Goal: Task Accomplishment & Management: Manage account settings

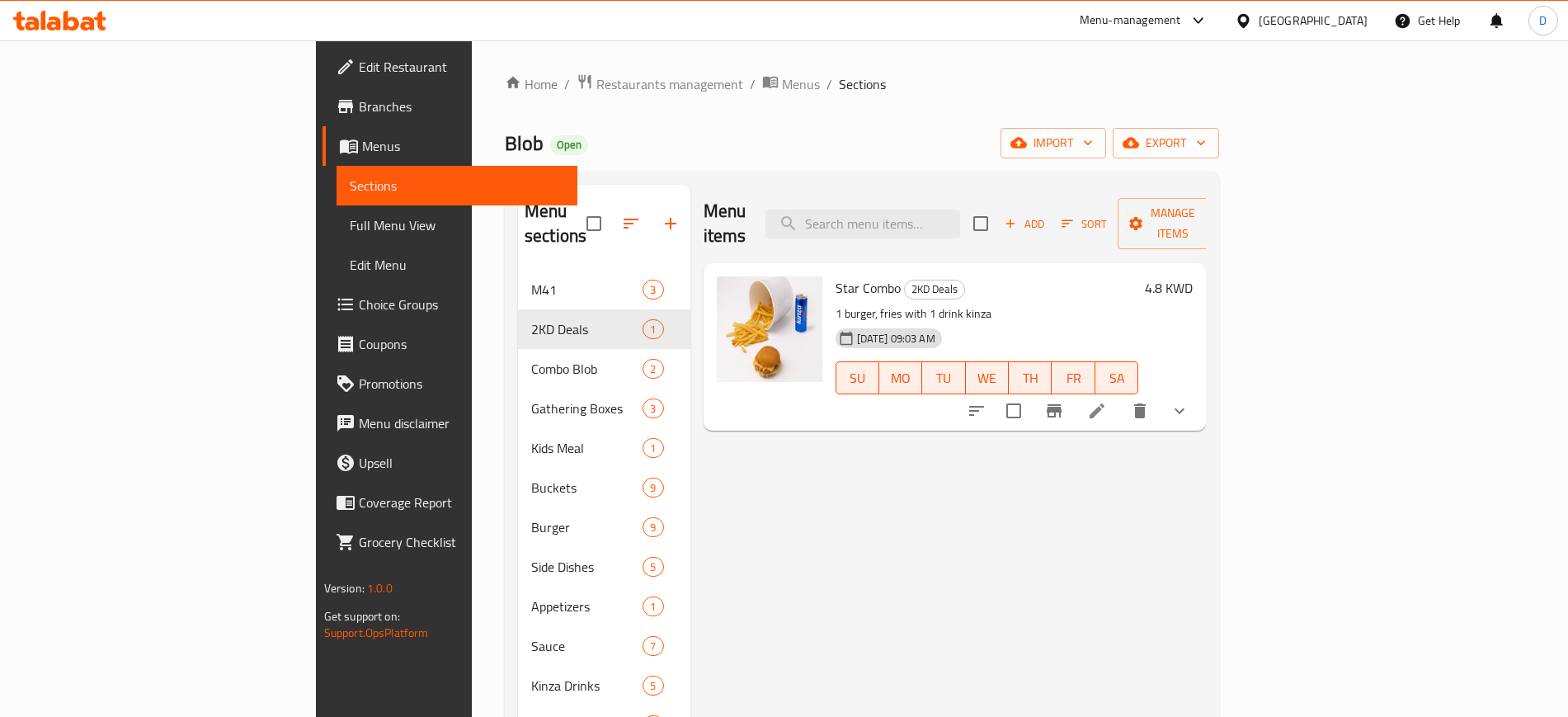
click at [75, 20] on icon at bounding box center [71, 20] width 16 height 20
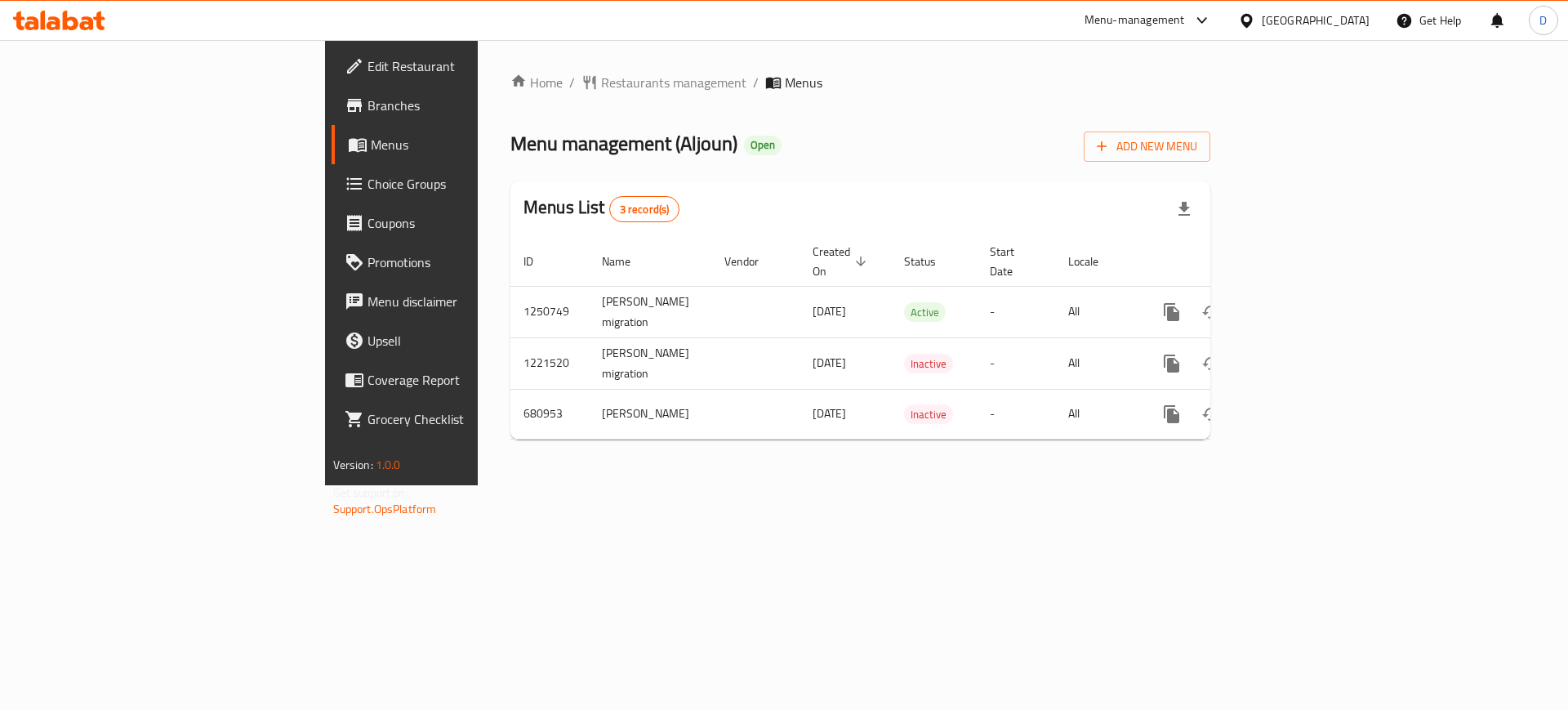
click at [331, 118] on link "Branches" at bounding box center [458, 106] width 255 height 39
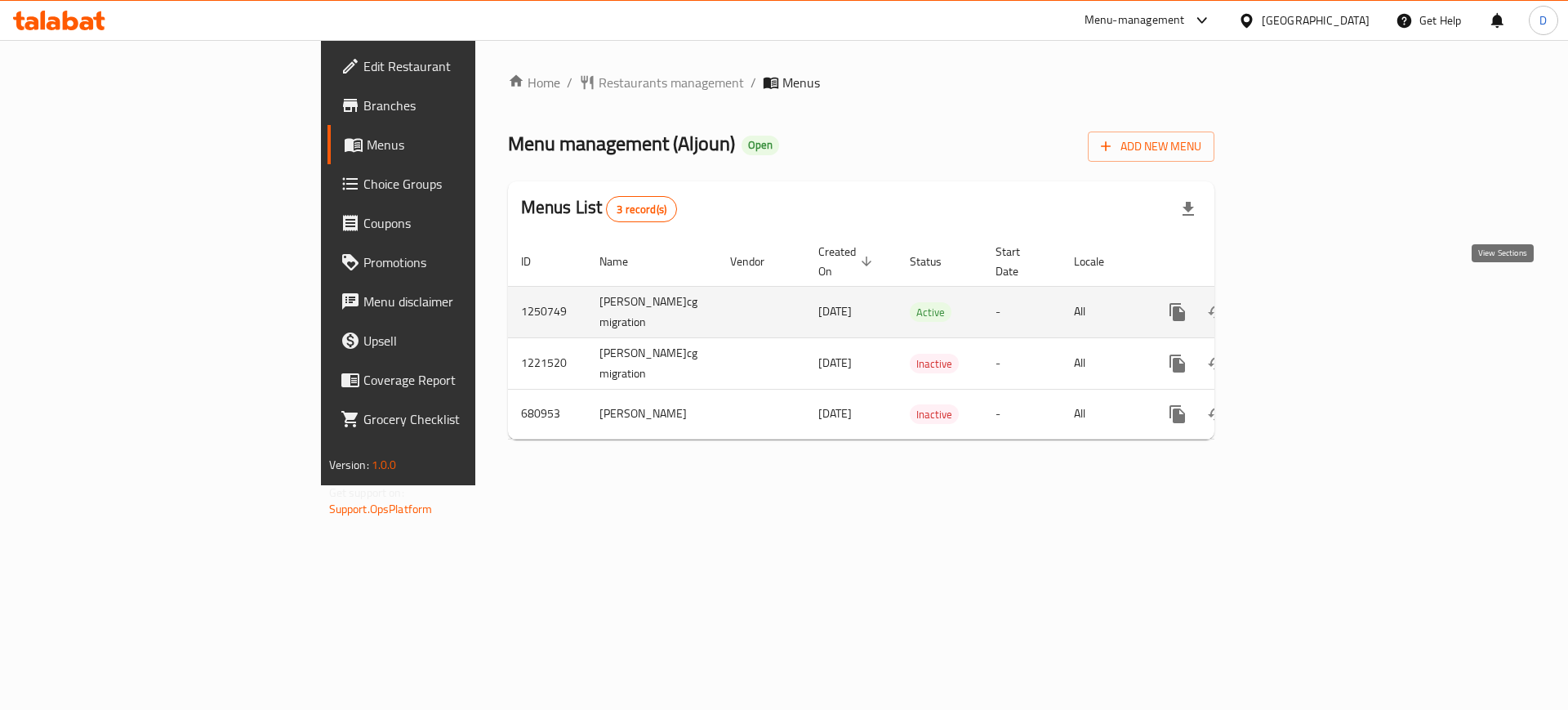
click at [1305, 302] on icon "enhanced table" at bounding box center [1295, 312] width 20 height 20
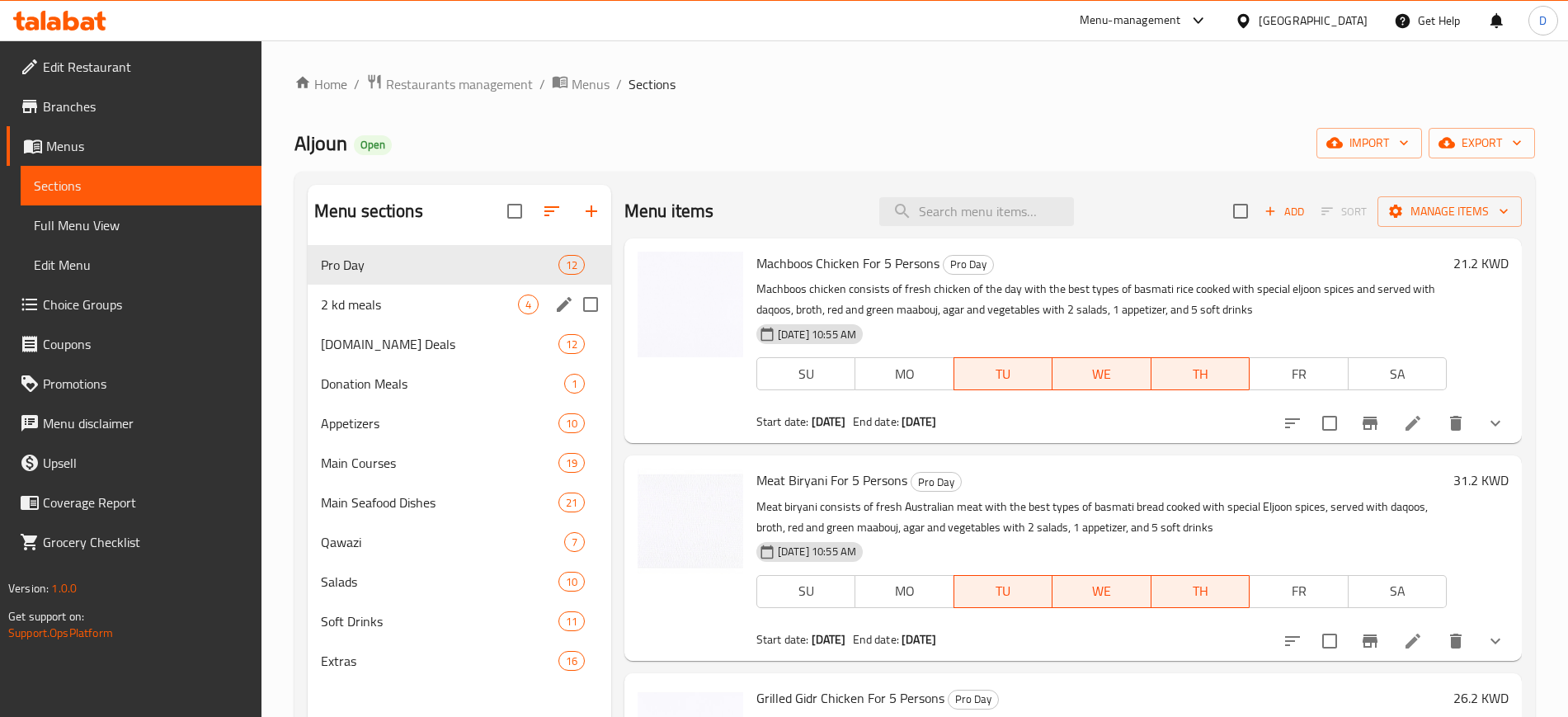
click at [420, 320] on div "2 kd meals 4" at bounding box center [459, 304] width 303 height 40
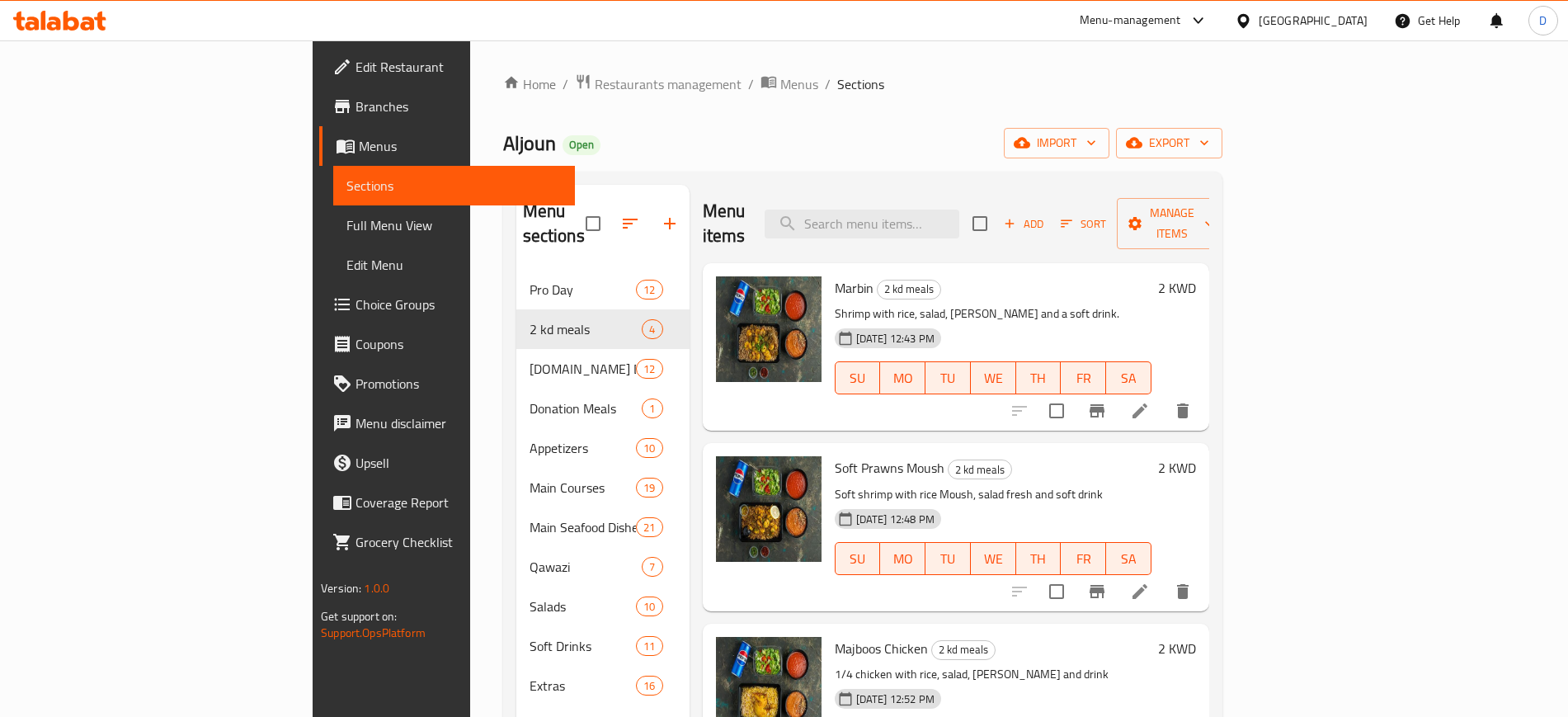
click at [1134, 303] on p "Shrimp with rice, salad, jareesh and a soft drink." at bounding box center [993, 314] width 316 height 21
click at [1116, 396] on button "Branch-specific-item" at bounding box center [1097, 411] width 40 height 40
click at [1107, 582] on icon "Branch-specific-item" at bounding box center [1097, 591] width 20 height 20
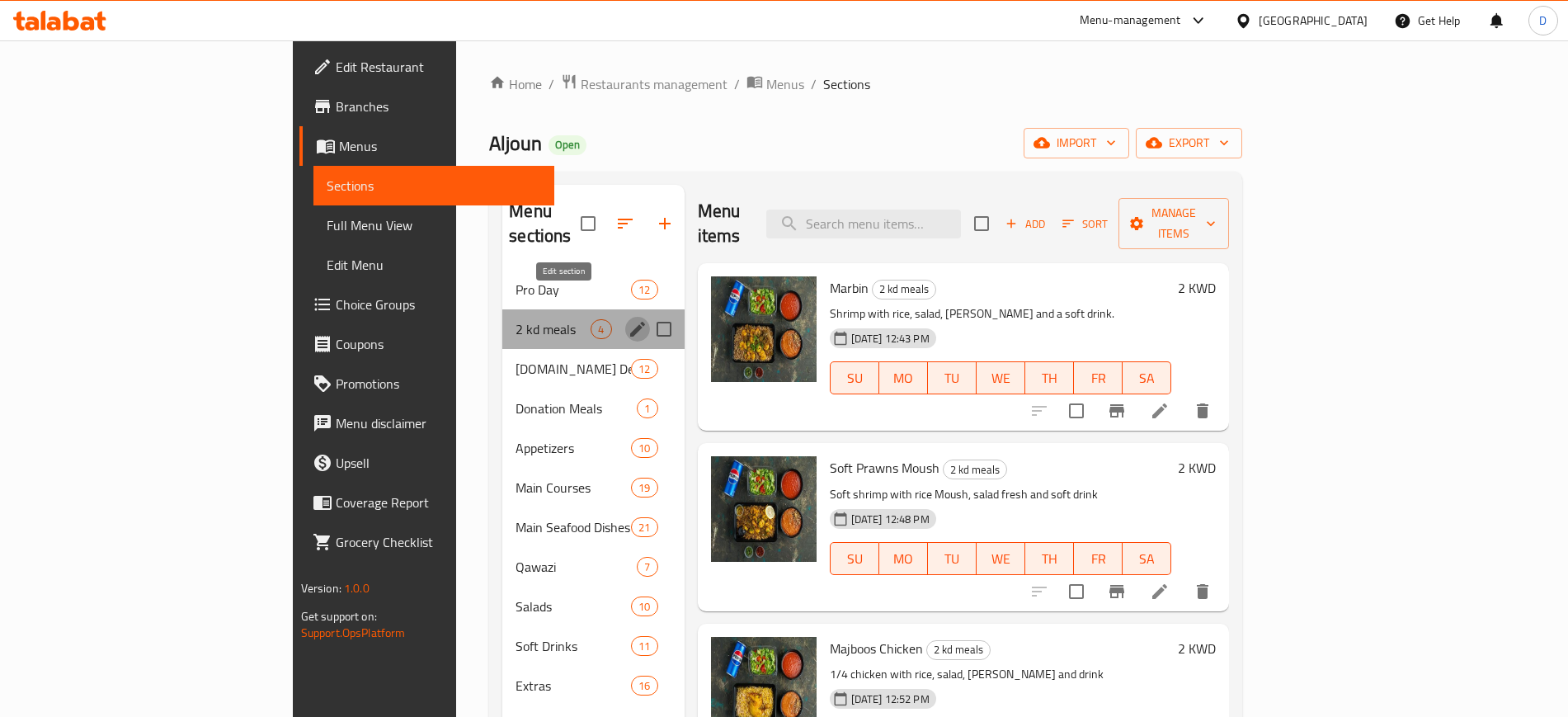
click at [627, 319] on icon "edit" at bounding box center [637, 329] width 20 height 20
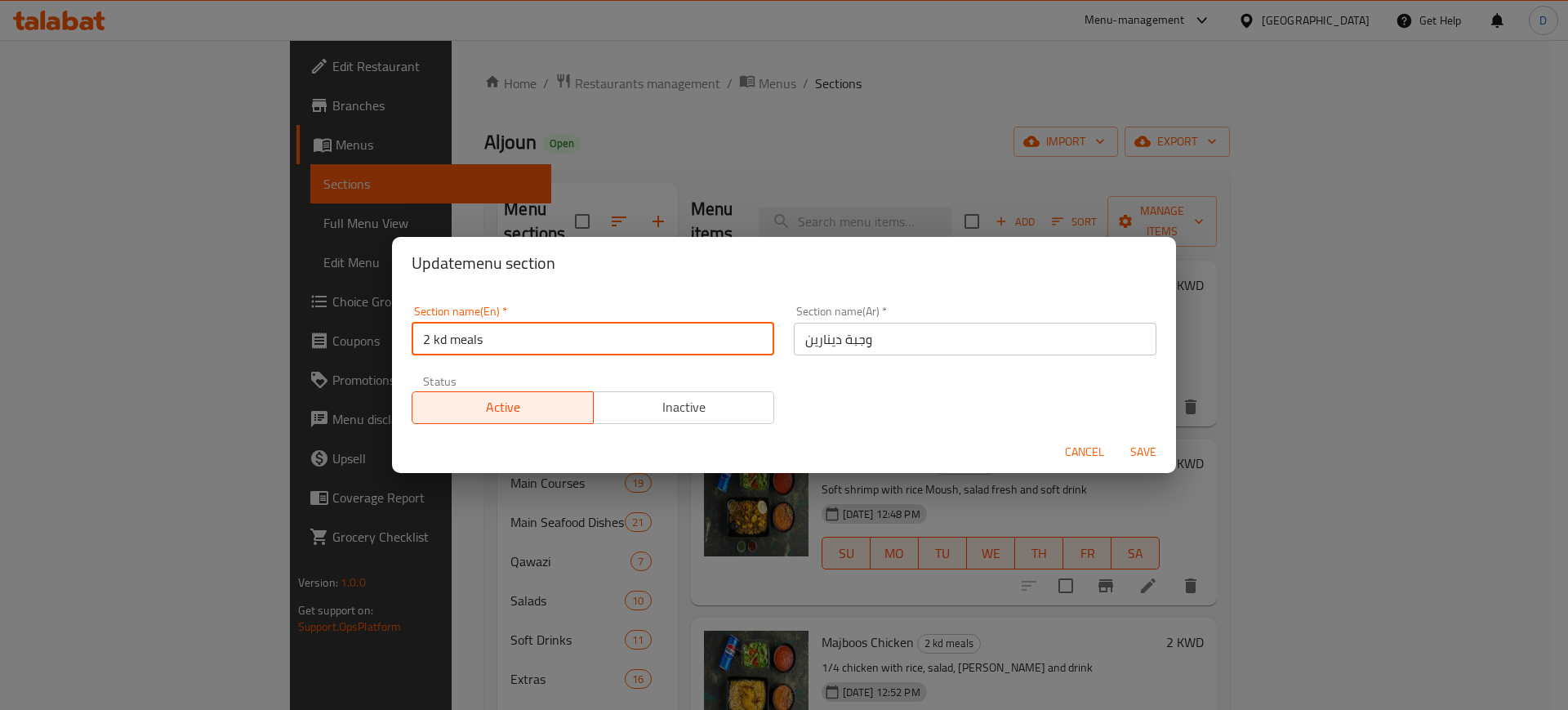
drag, startPoint x: 448, startPoint y: 337, endPoint x: 434, endPoint y: 337, distance: 14.0
click at [434, 337] on input "2 kd meals" at bounding box center [593, 339] width 363 height 33
type input "2KD Meals"
click at [1145, 454] on span "Save" at bounding box center [1143, 452] width 39 height 21
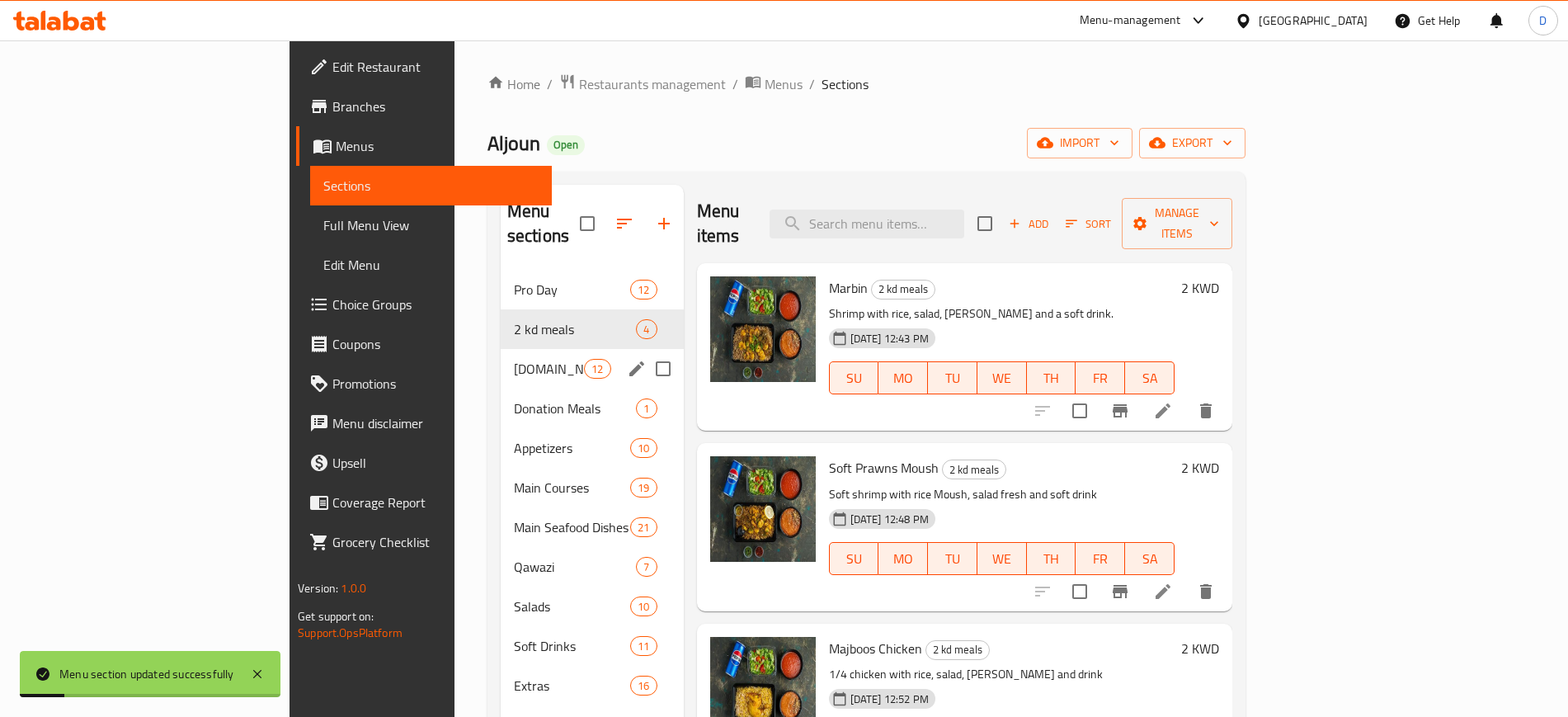
click at [501, 349] on div "T.PRO Deals 12" at bounding box center [592, 368] width 183 height 40
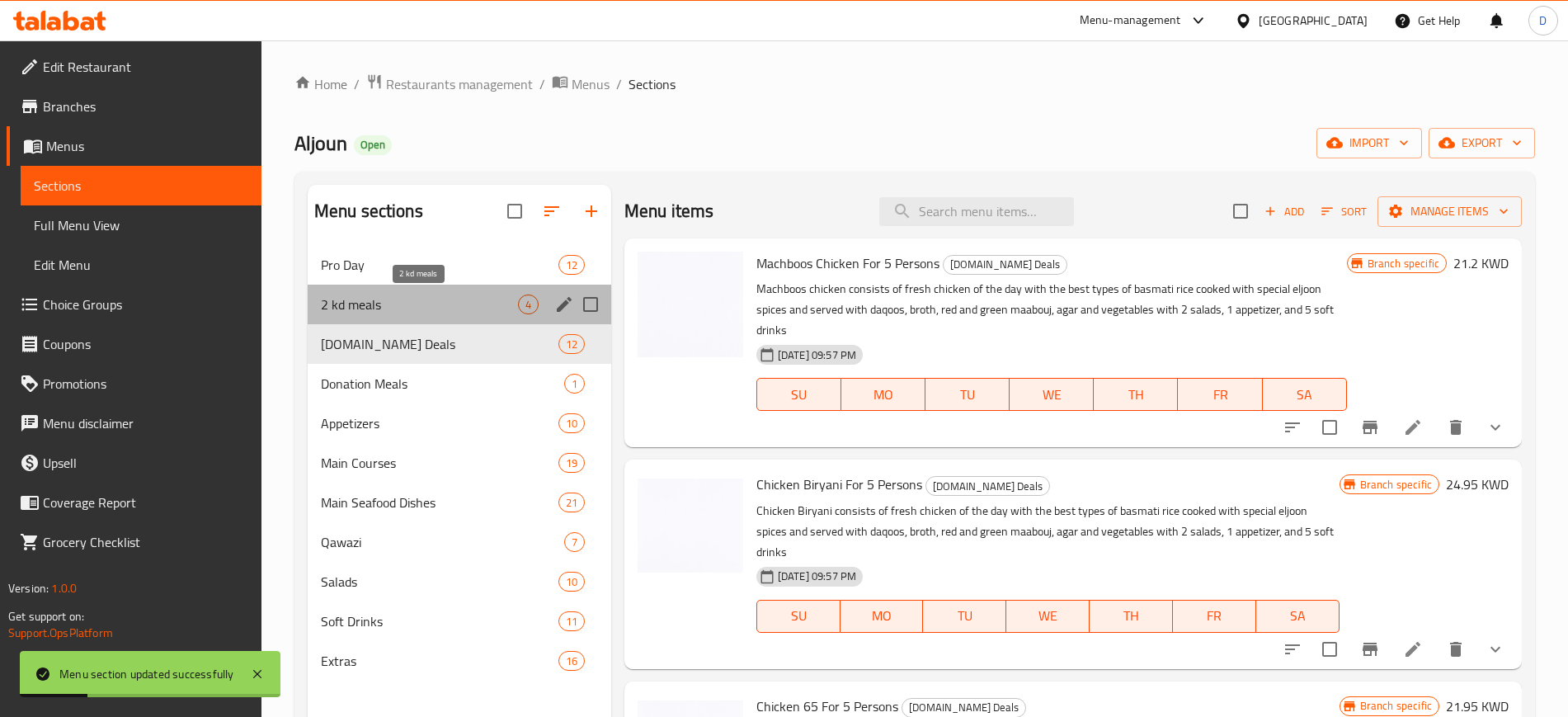
click at [405, 302] on span "2 kd meals" at bounding box center [419, 304] width 197 height 20
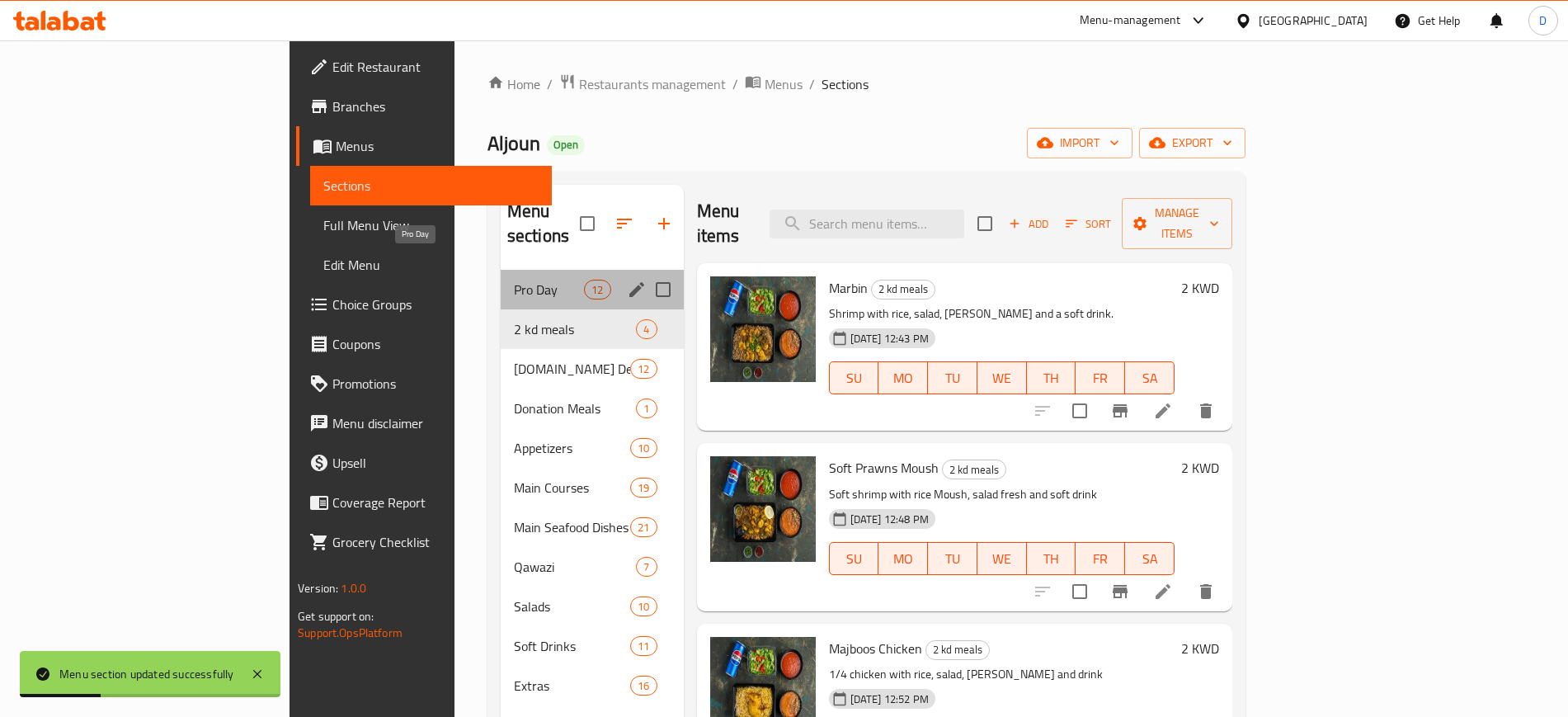
click at [514, 280] on span "Pro Day" at bounding box center [549, 289] width 70 height 20
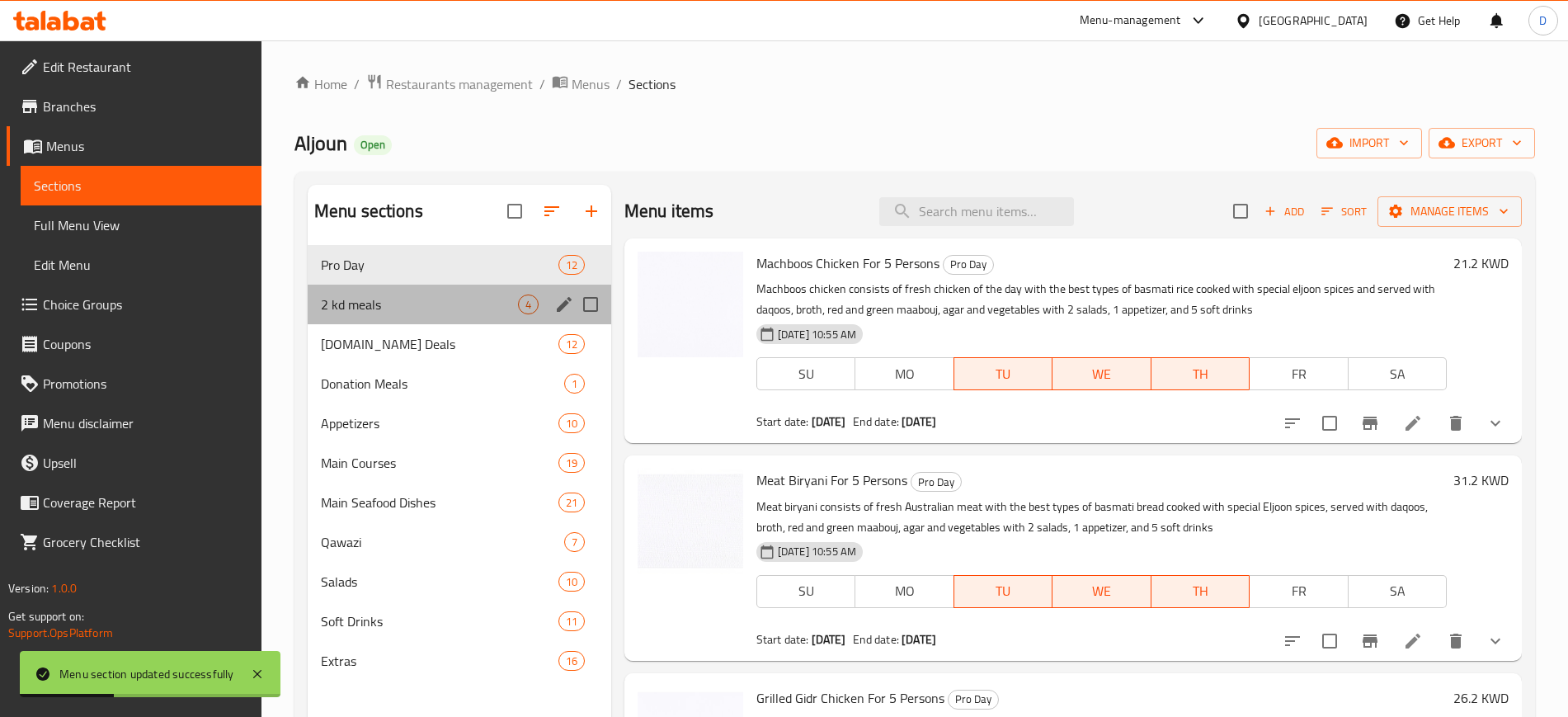
click at [396, 289] on div "2 kd meals 4" at bounding box center [459, 304] width 303 height 40
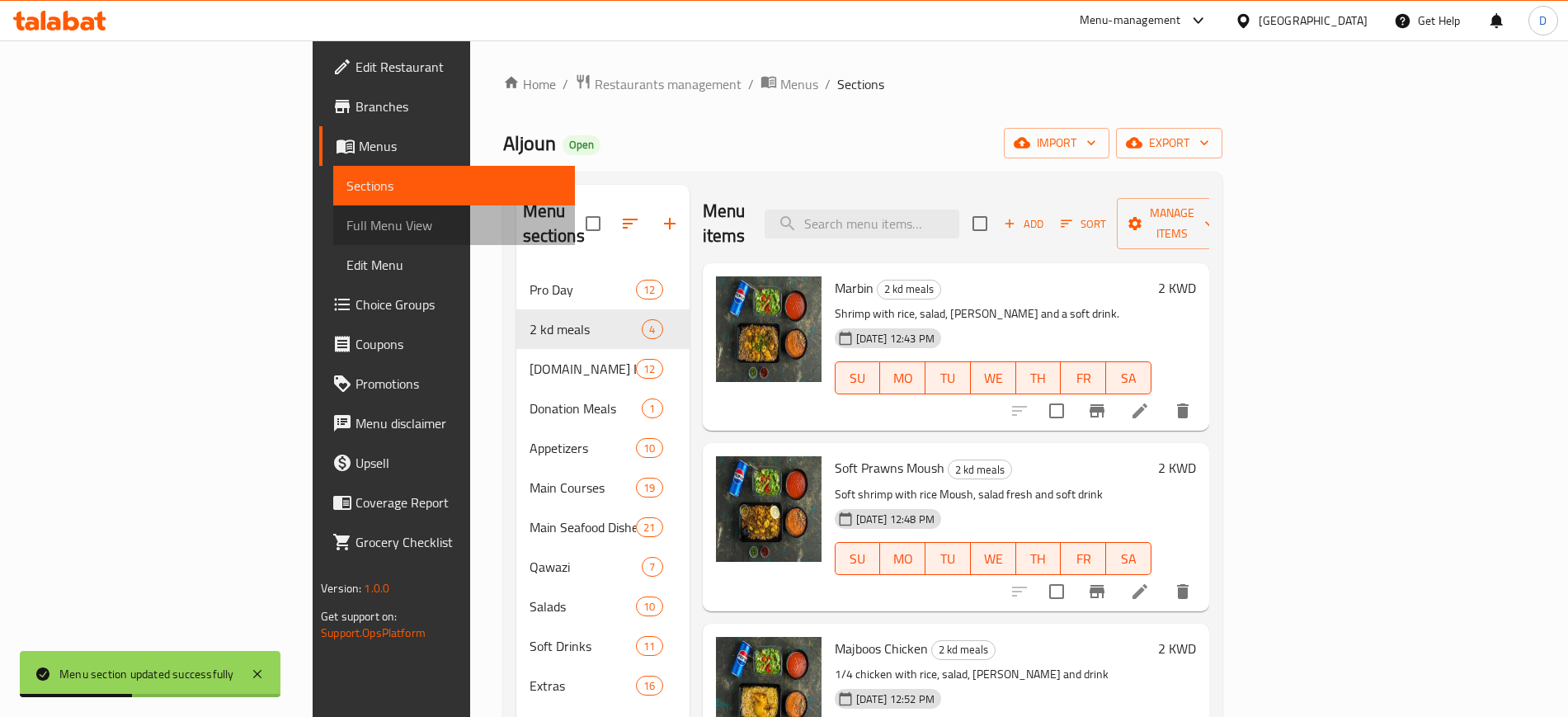
click at [333, 209] on link "Full Menu View" at bounding box center [453, 225] width 241 height 40
click at [347, 218] on span "Full Menu View" at bounding box center [453, 225] width 214 height 20
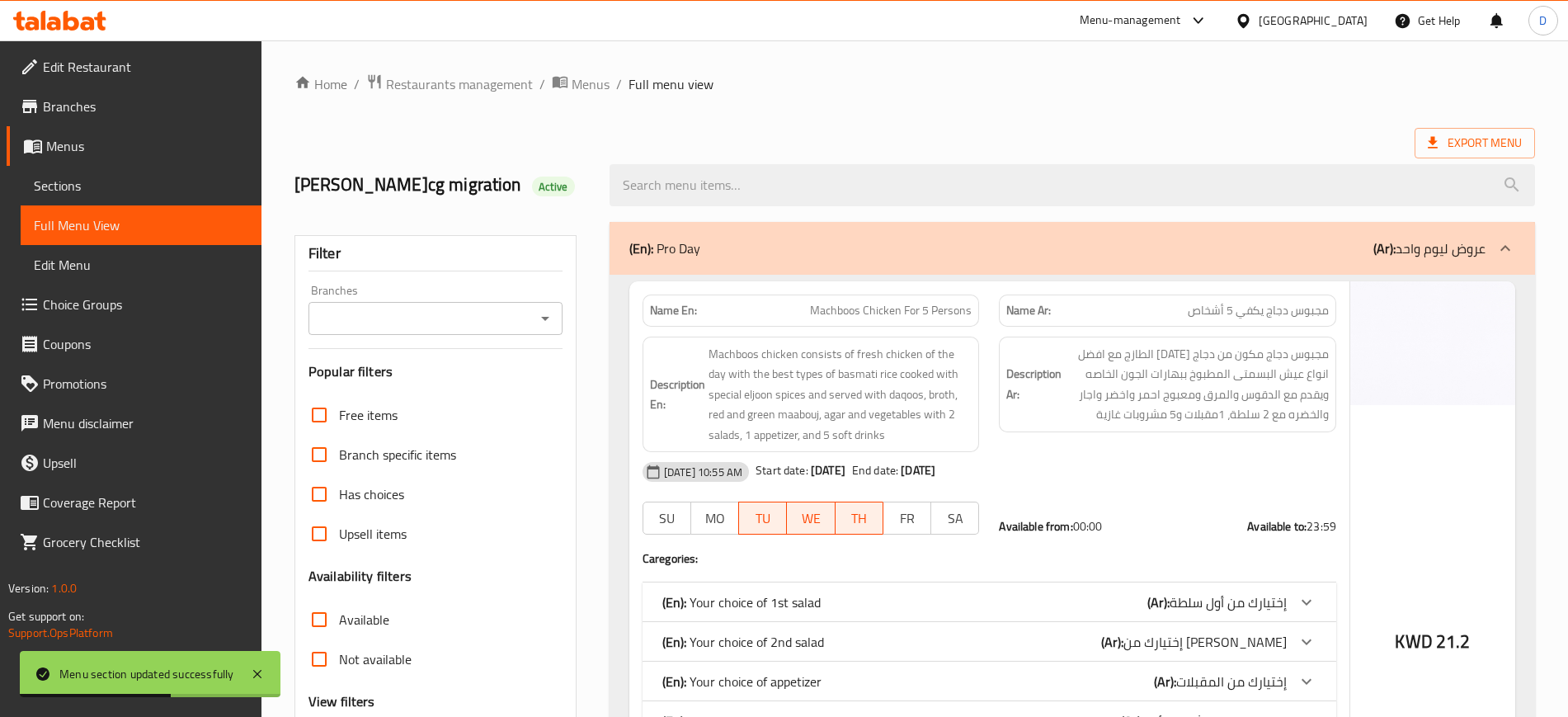
click at [75, 184] on span "Sections" at bounding box center [141, 185] width 214 height 20
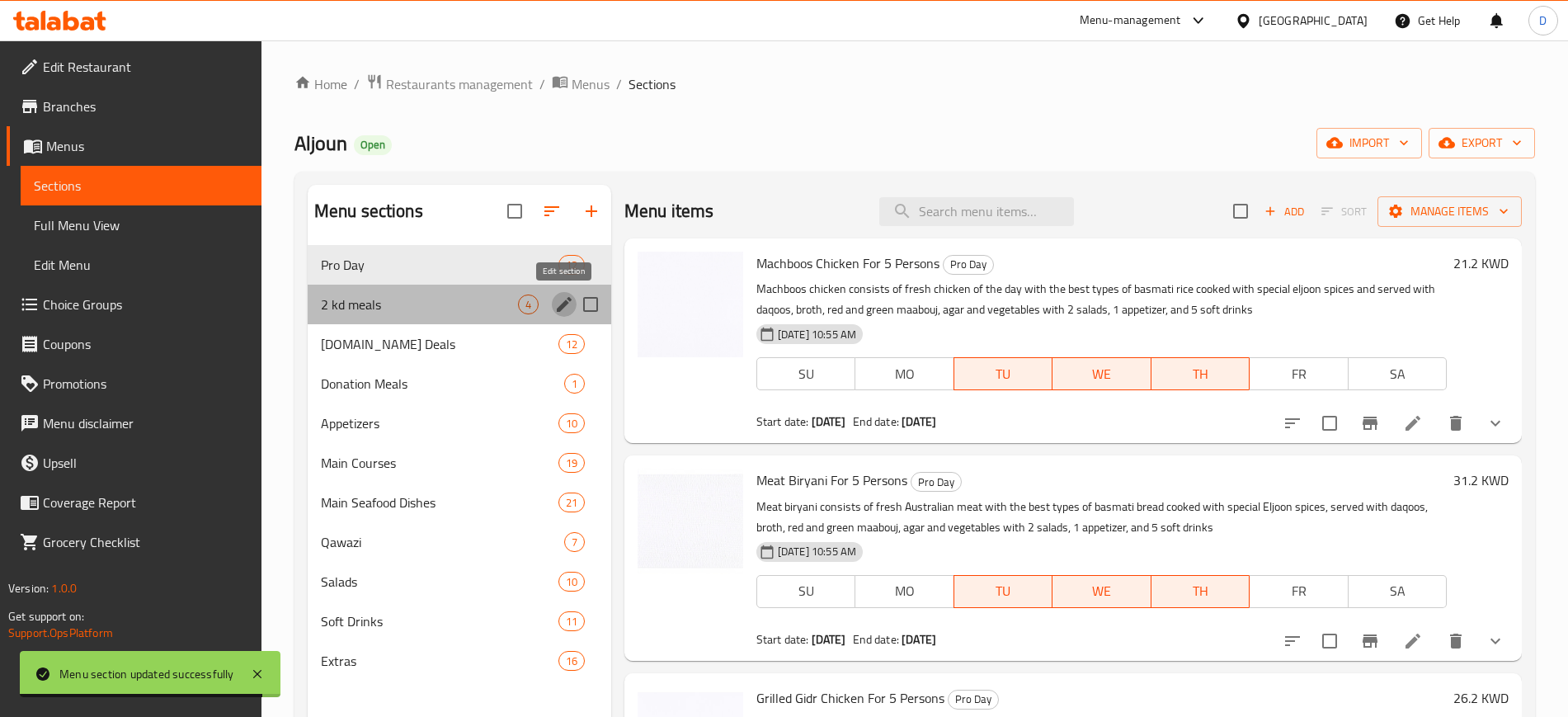
click at [561, 309] on icon "edit" at bounding box center [564, 304] width 15 height 15
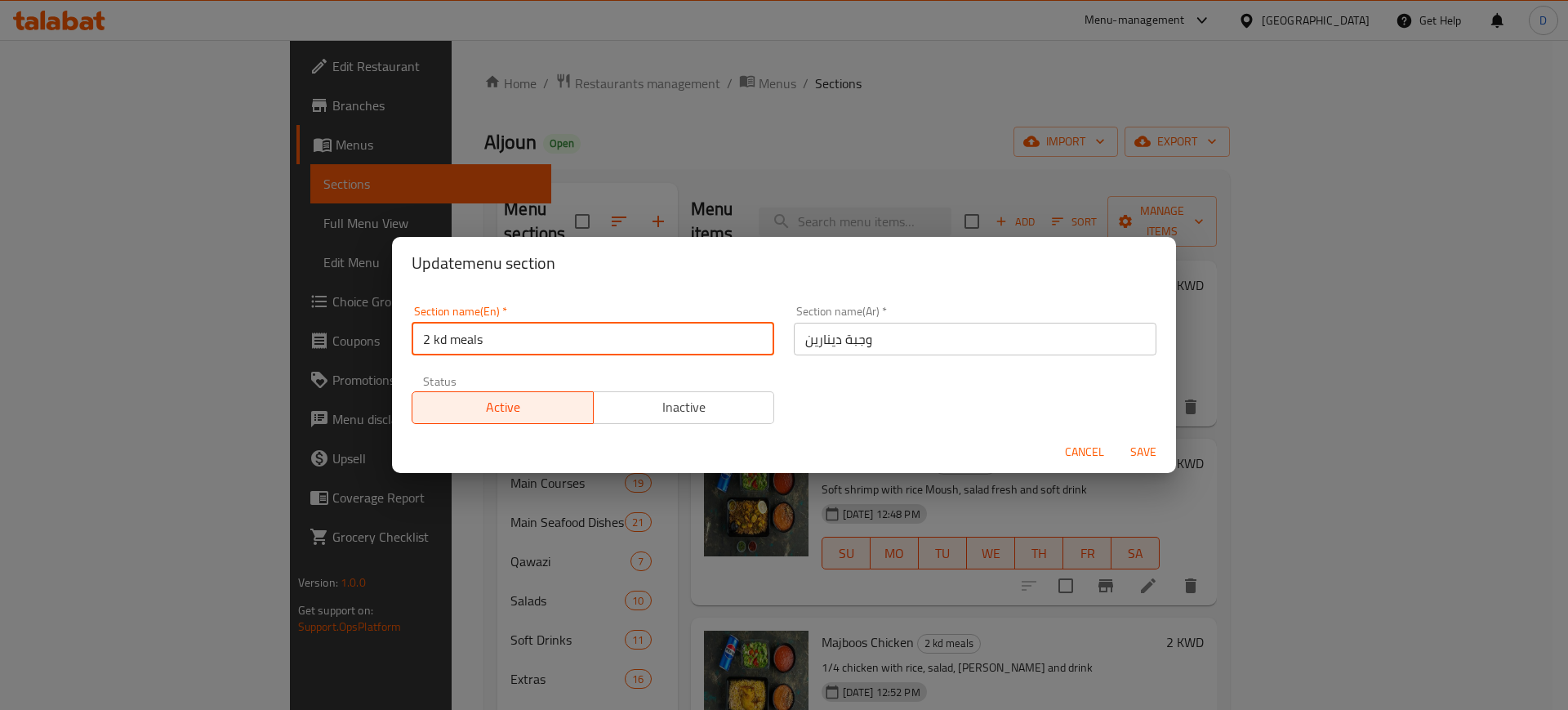
drag, startPoint x: 500, startPoint y: 344, endPoint x: 229, endPoint y: 338, distance: 271.1
click at [229, 338] on div "Update menu section Section name(En)   * 2 kd meals Section name(En) * Section …" at bounding box center [784, 355] width 1568 height 710
type input "2KD Meals"
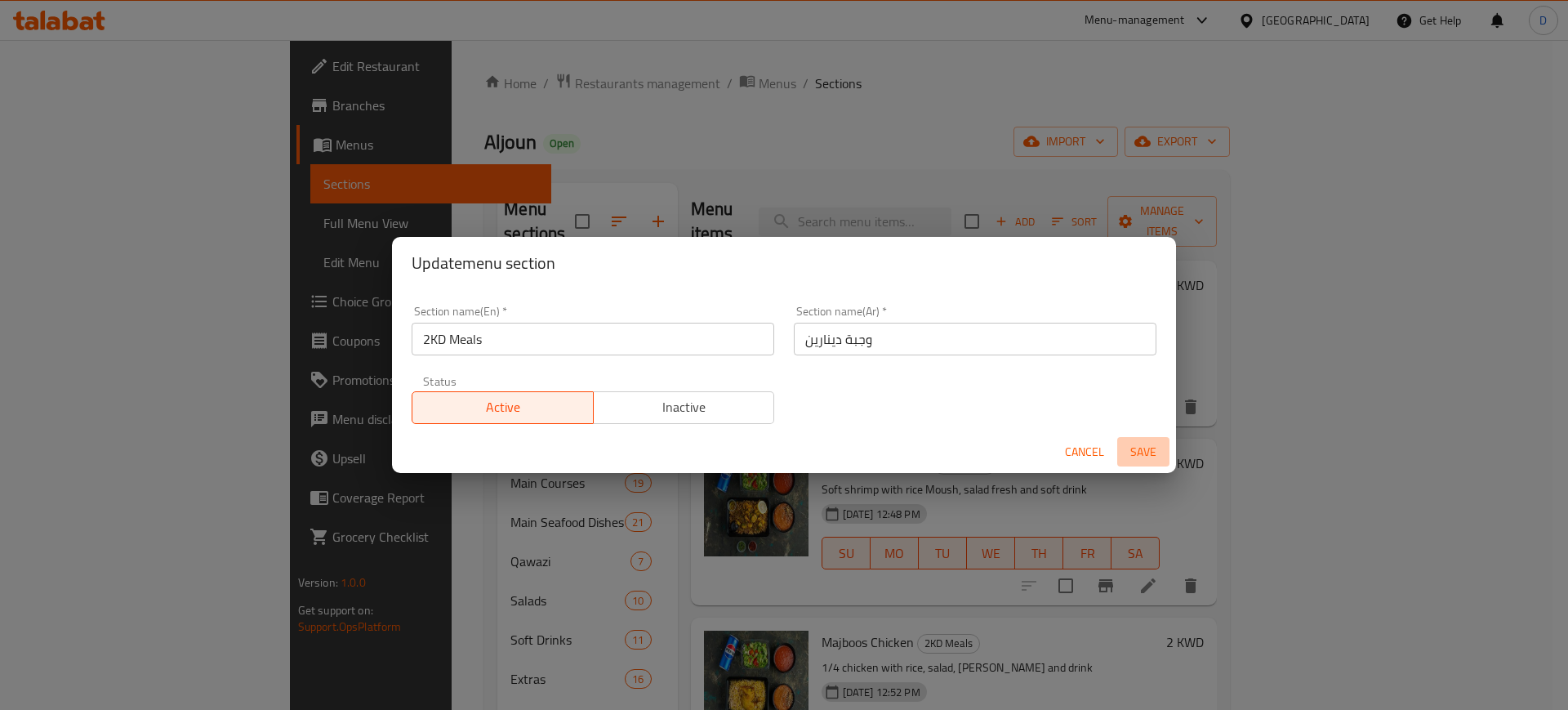
click at [1149, 450] on span "Save" at bounding box center [1143, 452] width 39 height 21
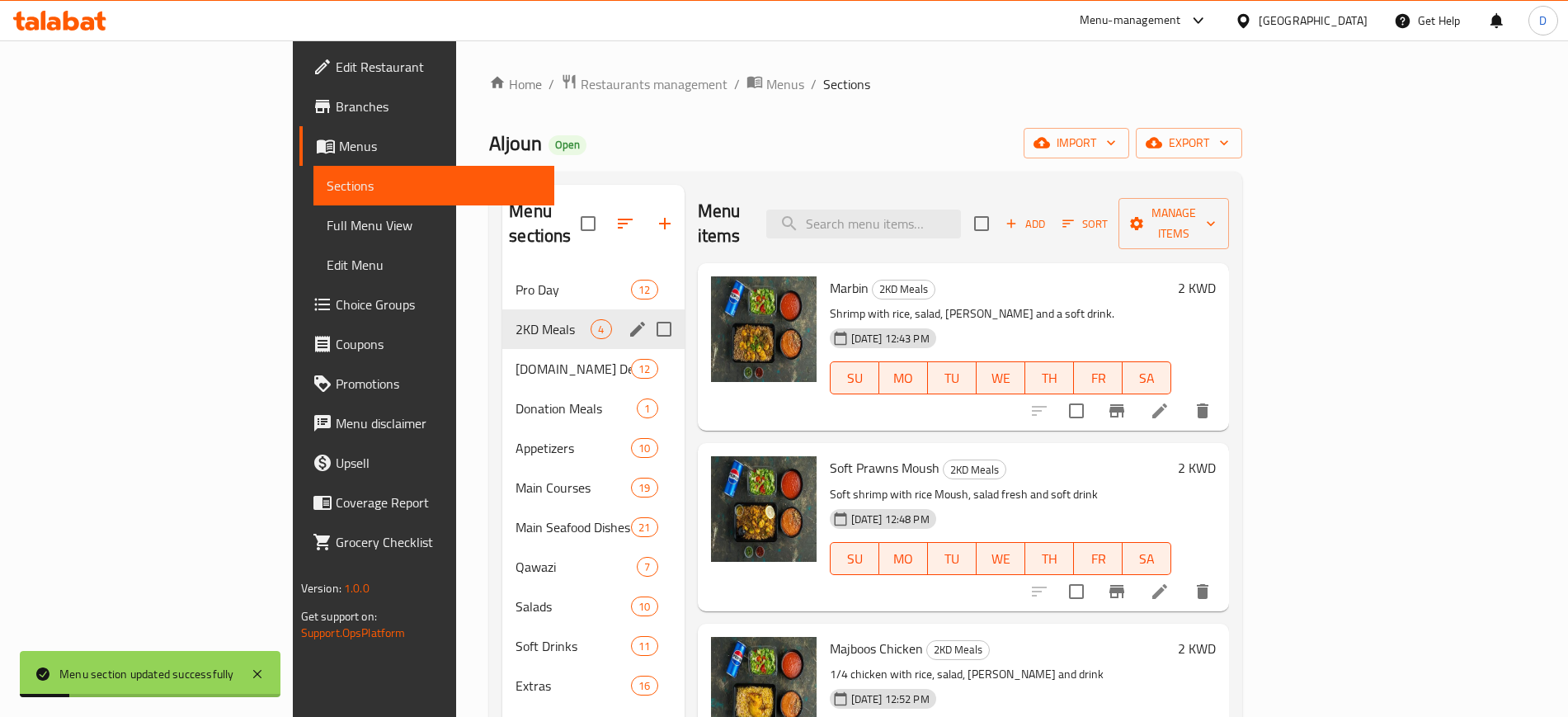
click at [1048, 303] on p "Shrimp with rice, salad, jareesh and a soft drink." at bounding box center [1000, 314] width 342 height 21
copy span "Aljoun"
drag, startPoint x: 347, startPoint y: 146, endPoint x: 296, endPoint y: 146, distance: 51.0
click at [489, 146] on span "Aljoun" at bounding box center [516, 143] width 53 height 37
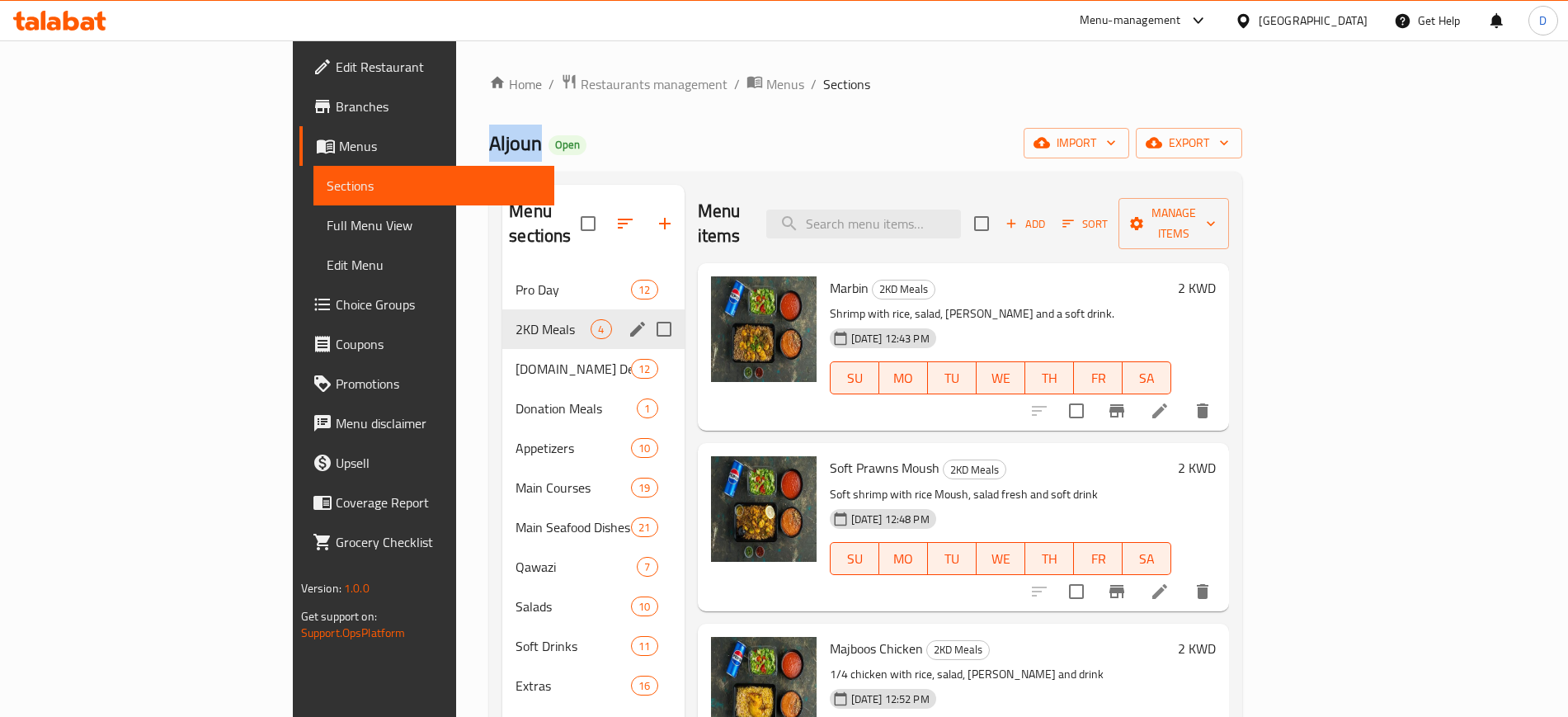
click at [335, 116] on span "Branches" at bounding box center [437, 106] width 205 height 20
